Goal: Task Accomplishment & Management: Manage account settings

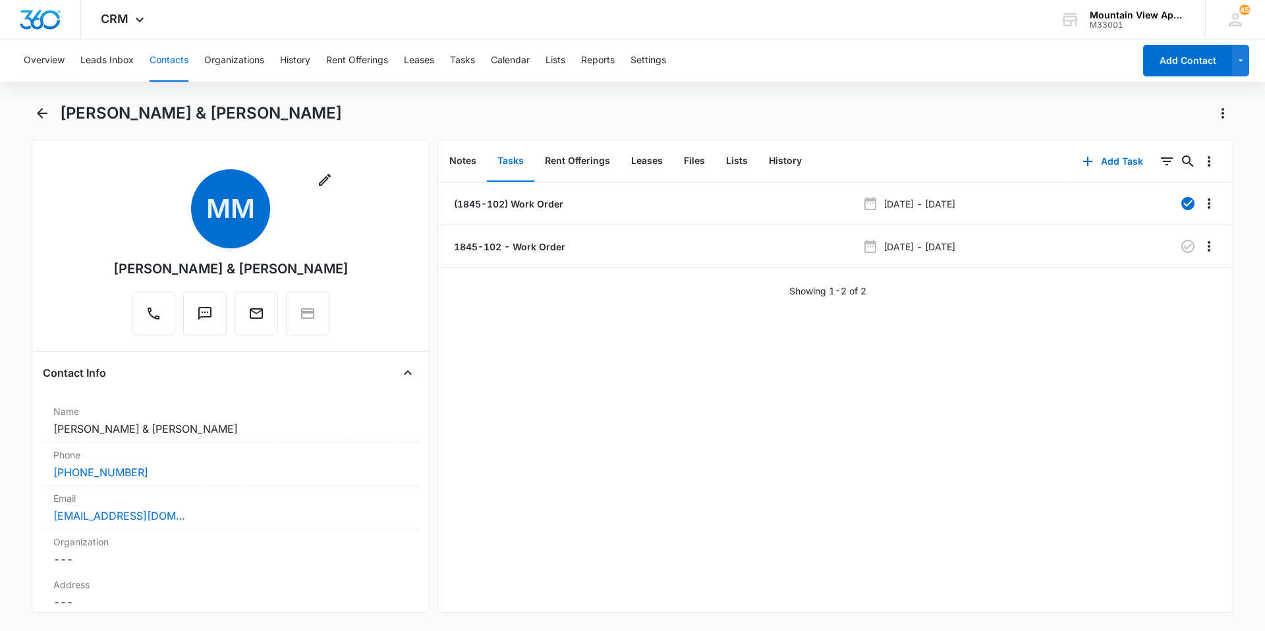
click at [162, 58] on button "Contacts" at bounding box center [169, 61] width 39 height 42
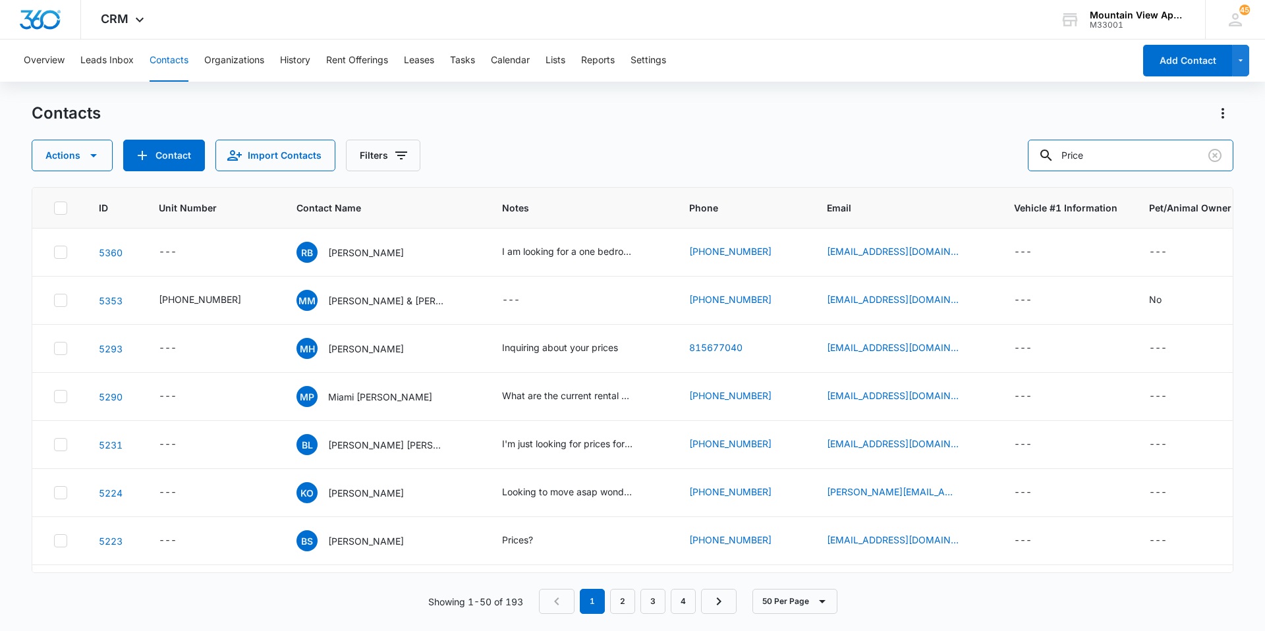
drag, startPoint x: 1061, startPoint y: 155, endPoint x: 978, endPoint y: 146, distance: 83.5
click at [989, 149] on div "Actions Contact Import Contacts Filters Price" at bounding box center [633, 156] width 1202 height 32
type input "[PERSON_NAME]"
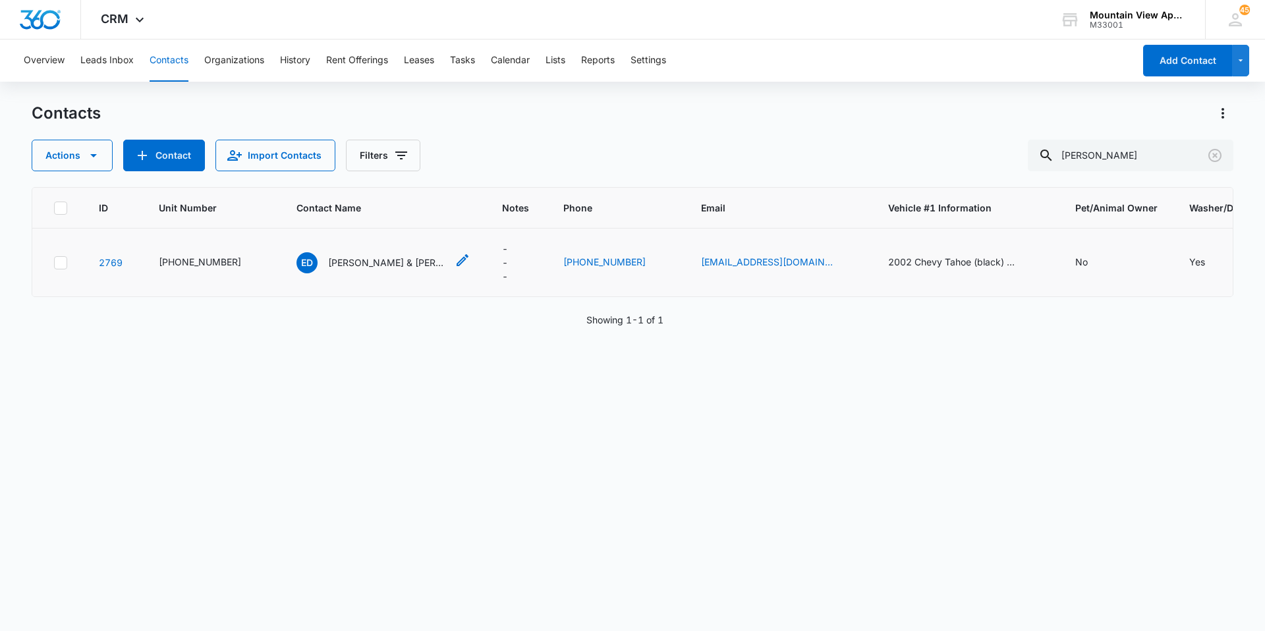
click at [379, 267] on p "[PERSON_NAME] & [PERSON_NAME]" at bounding box center [387, 263] width 119 height 14
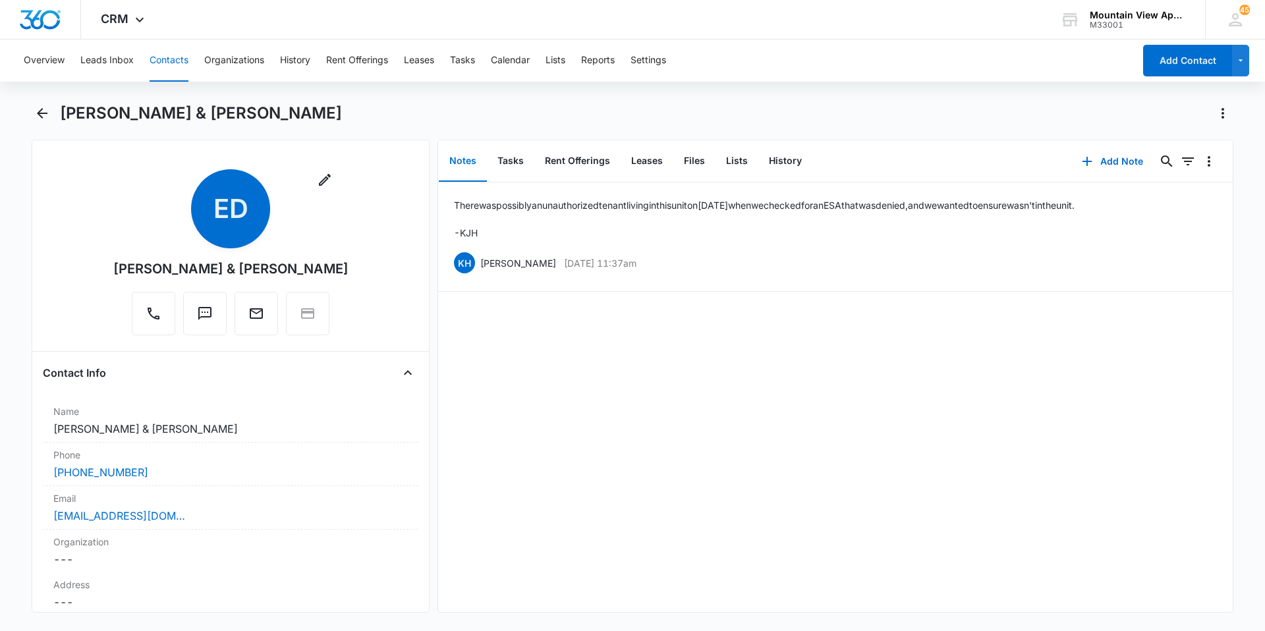
click at [171, 61] on button "Contacts" at bounding box center [169, 61] width 39 height 42
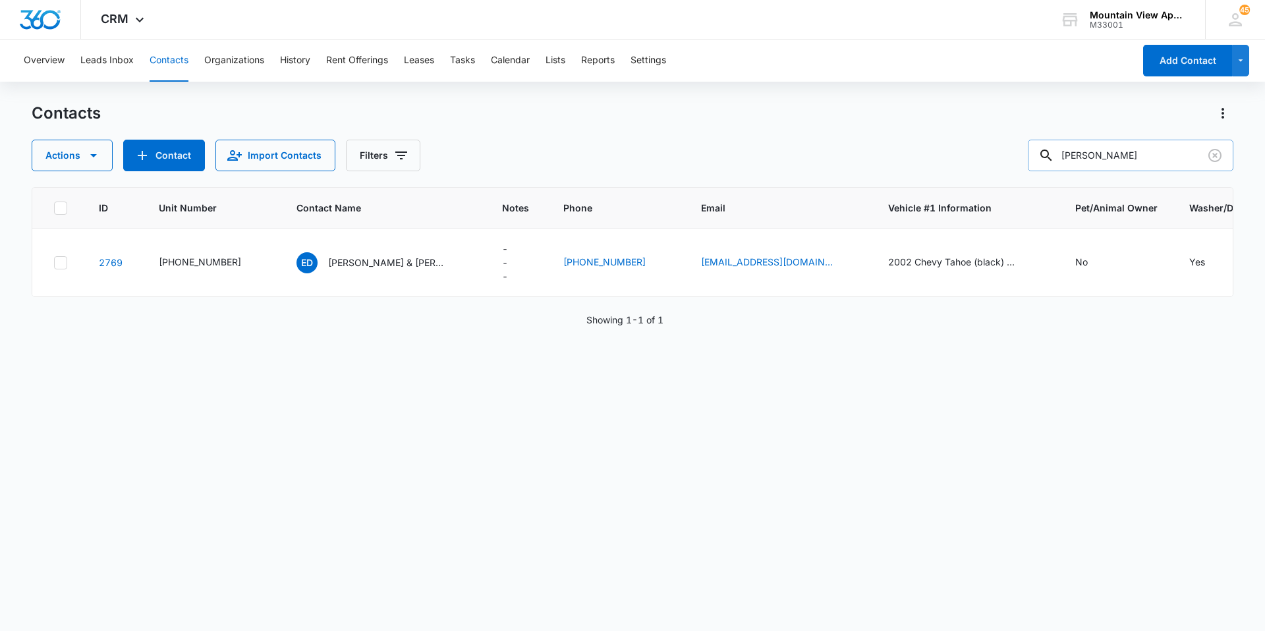
click at [1202, 156] on input "[PERSON_NAME]" at bounding box center [1131, 156] width 206 height 32
click at [1214, 152] on icon "Clear" at bounding box center [1215, 156] width 16 height 16
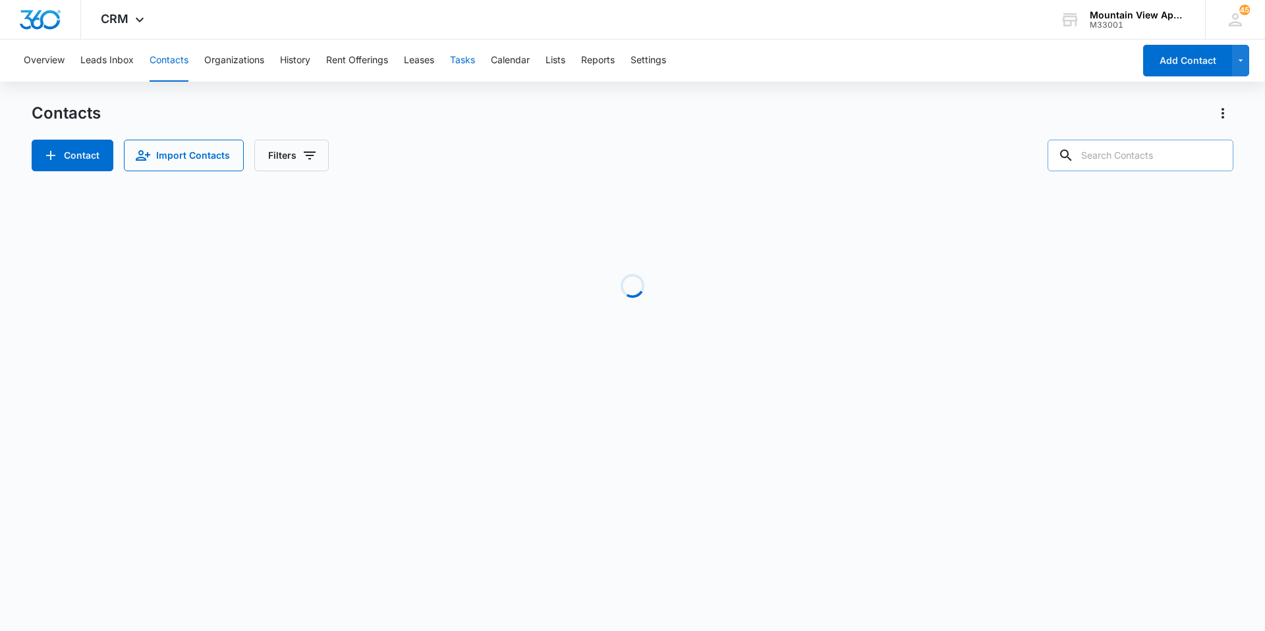
click at [463, 54] on button "Tasks" at bounding box center [462, 61] width 25 height 42
click at [1214, 155] on icon "Clear" at bounding box center [1214, 155] width 13 height 13
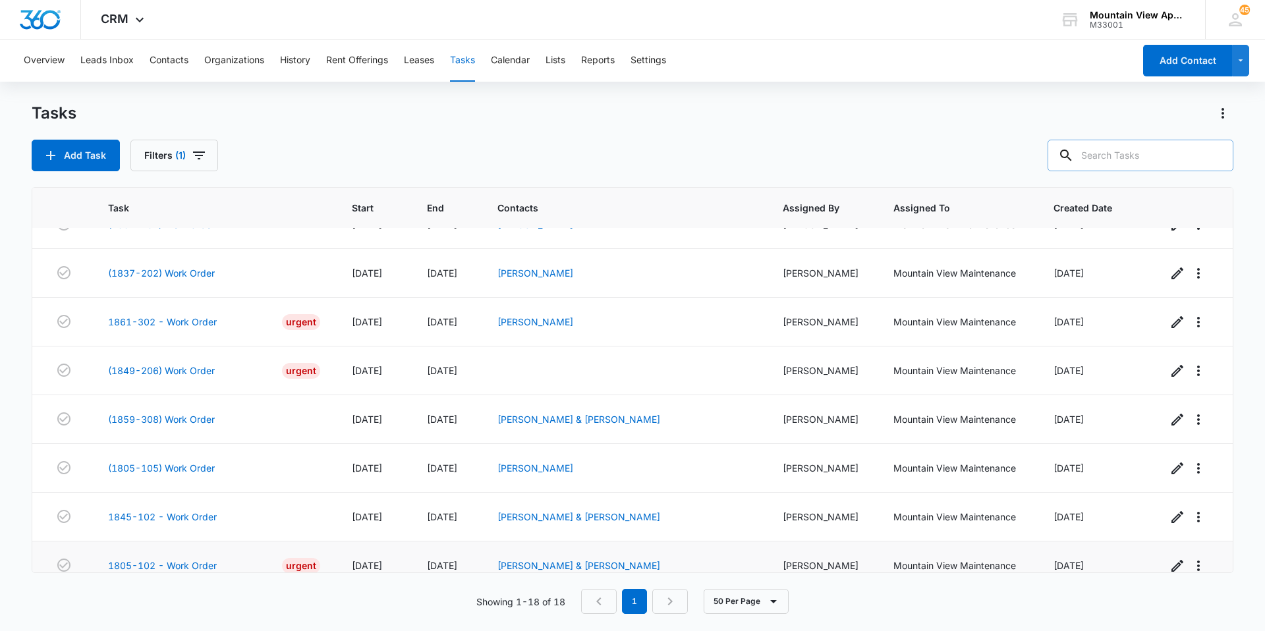
scroll to position [533, 0]
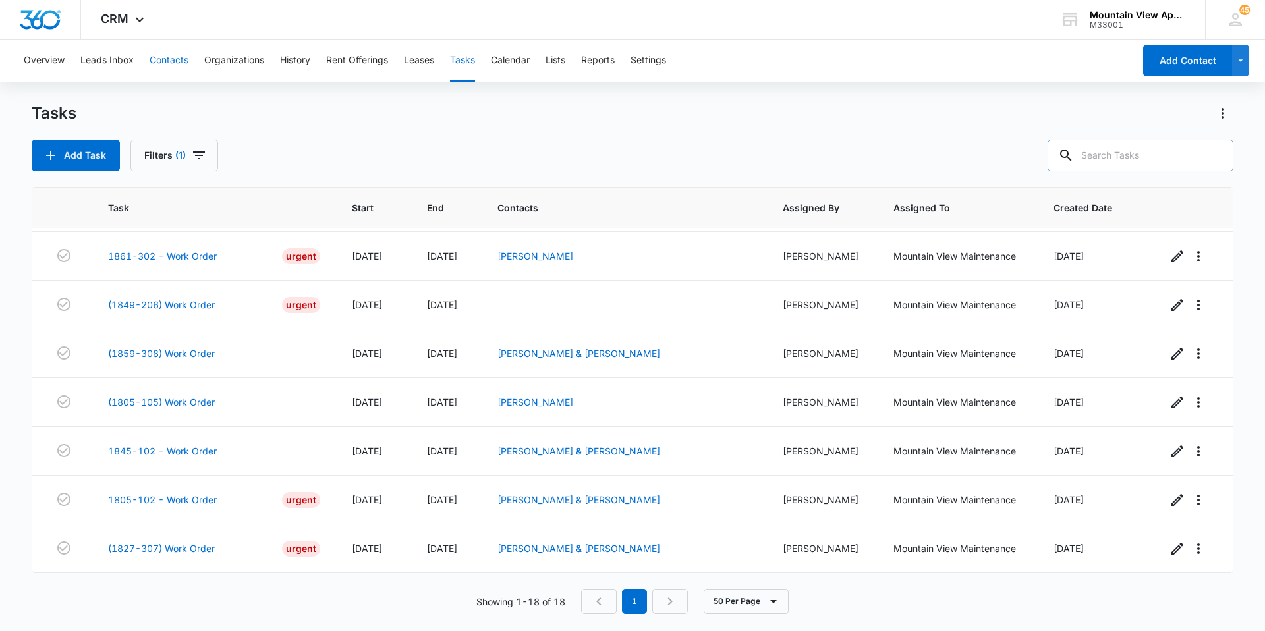
click at [163, 60] on button "Contacts" at bounding box center [169, 61] width 39 height 42
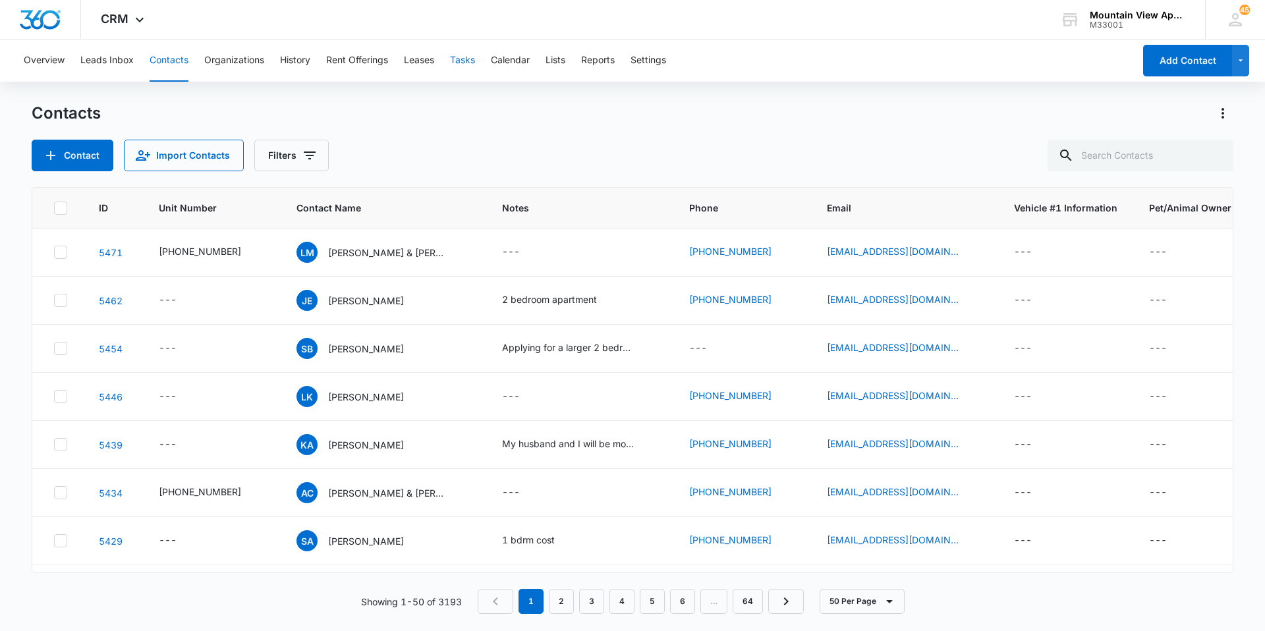
click at [470, 61] on button "Tasks" at bounding box center [462, 61] width 25 height 42
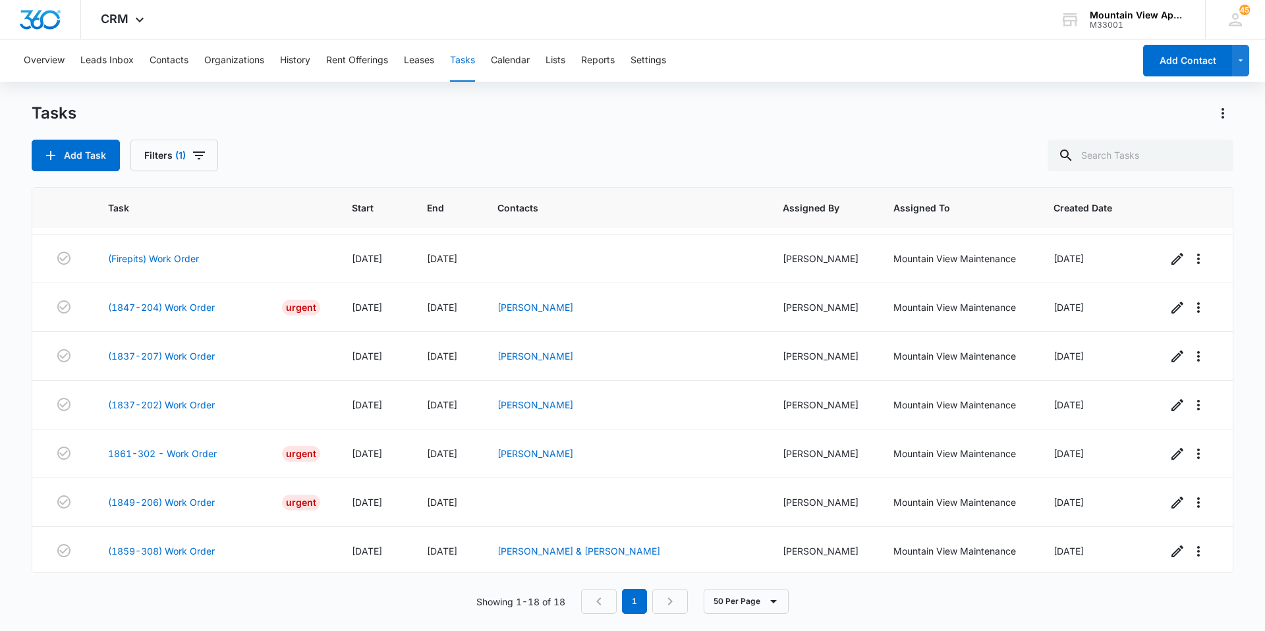
scroll to position [533, 0]
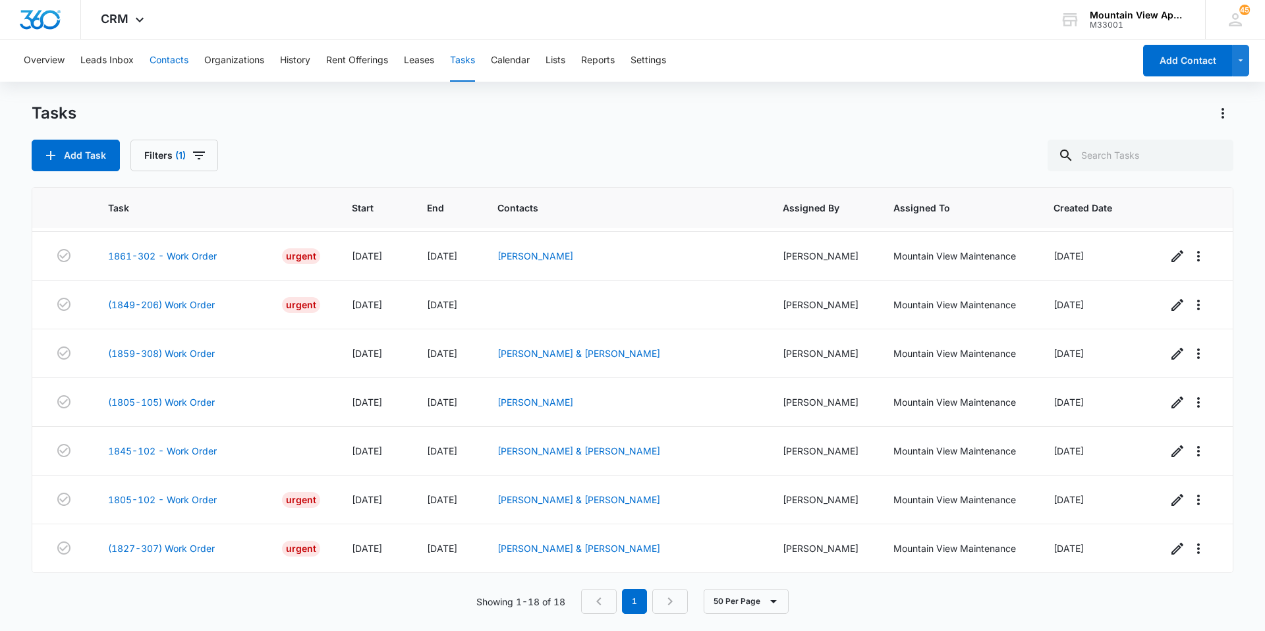
click at [165, 65] on button "Contacts" at bounding box center [169, 61] width 39 height 42
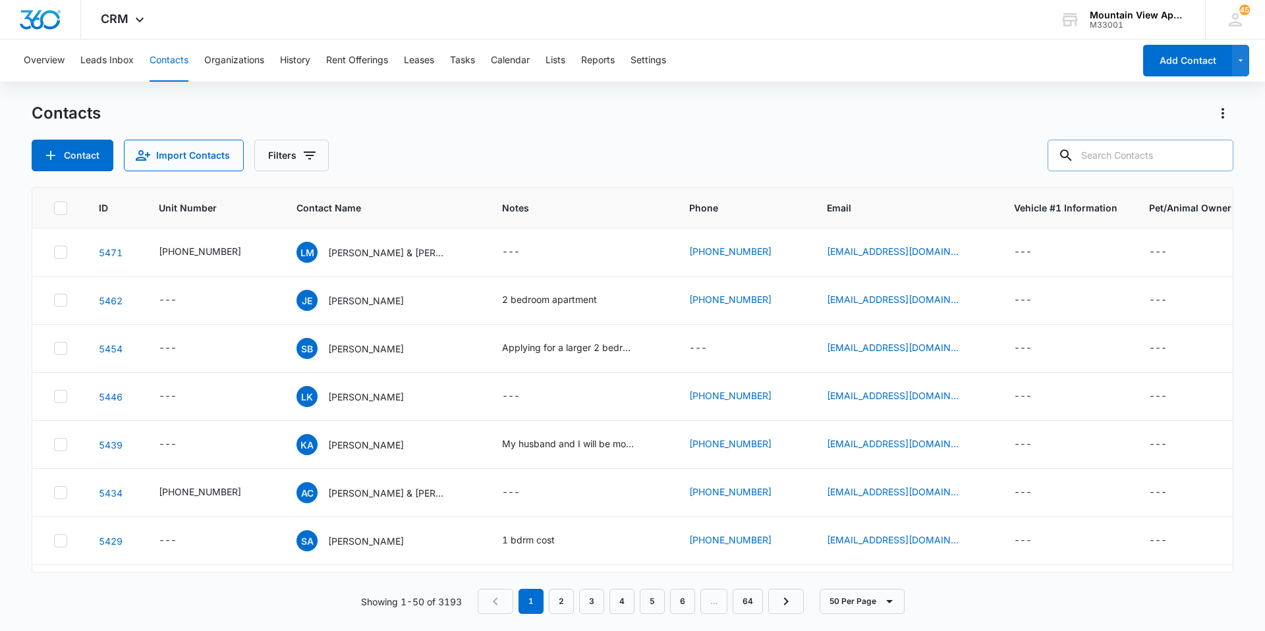
click at [1129, 160] on input "text" at bounding box center [1141, 156] width 186 height 32
type input "[PERSON_NAME]"
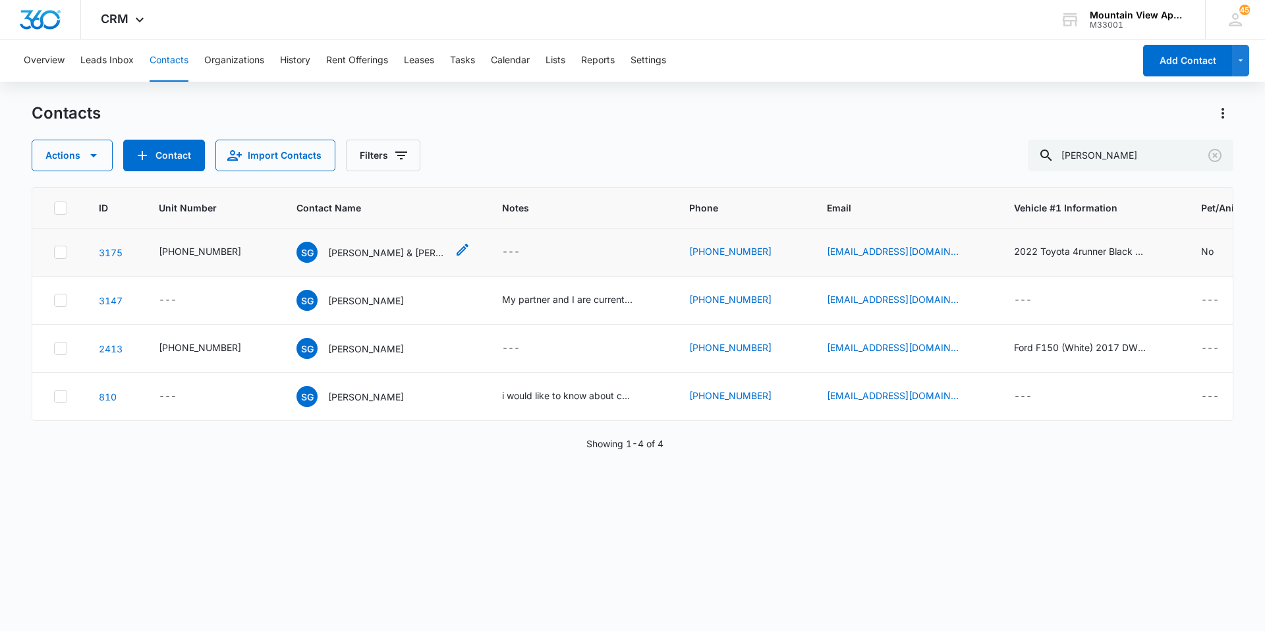
click at [376, 251] on p "[PERSON_NAME] & [PERSON_NAME]" at bounding box center [387, 253] width 119 height 14
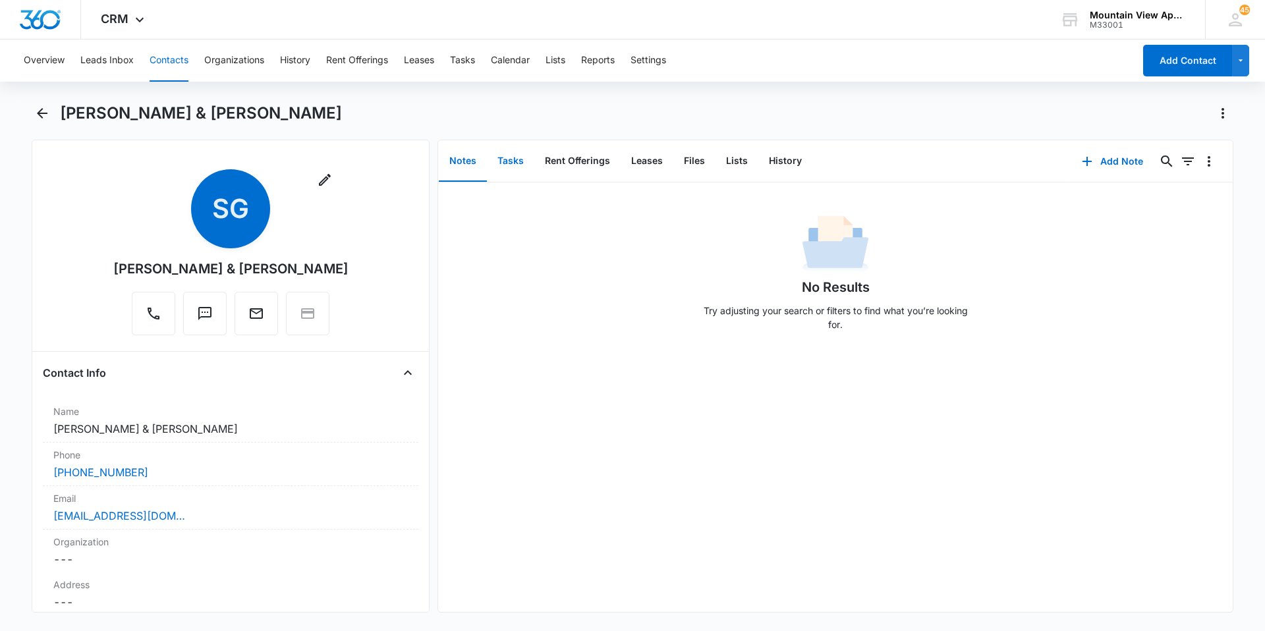
click at [522, 164] on button "Tasks" at bounding box center [510, 161] width 47 height 41
